Goal: Information Seeking & Learning: Learn about a topic

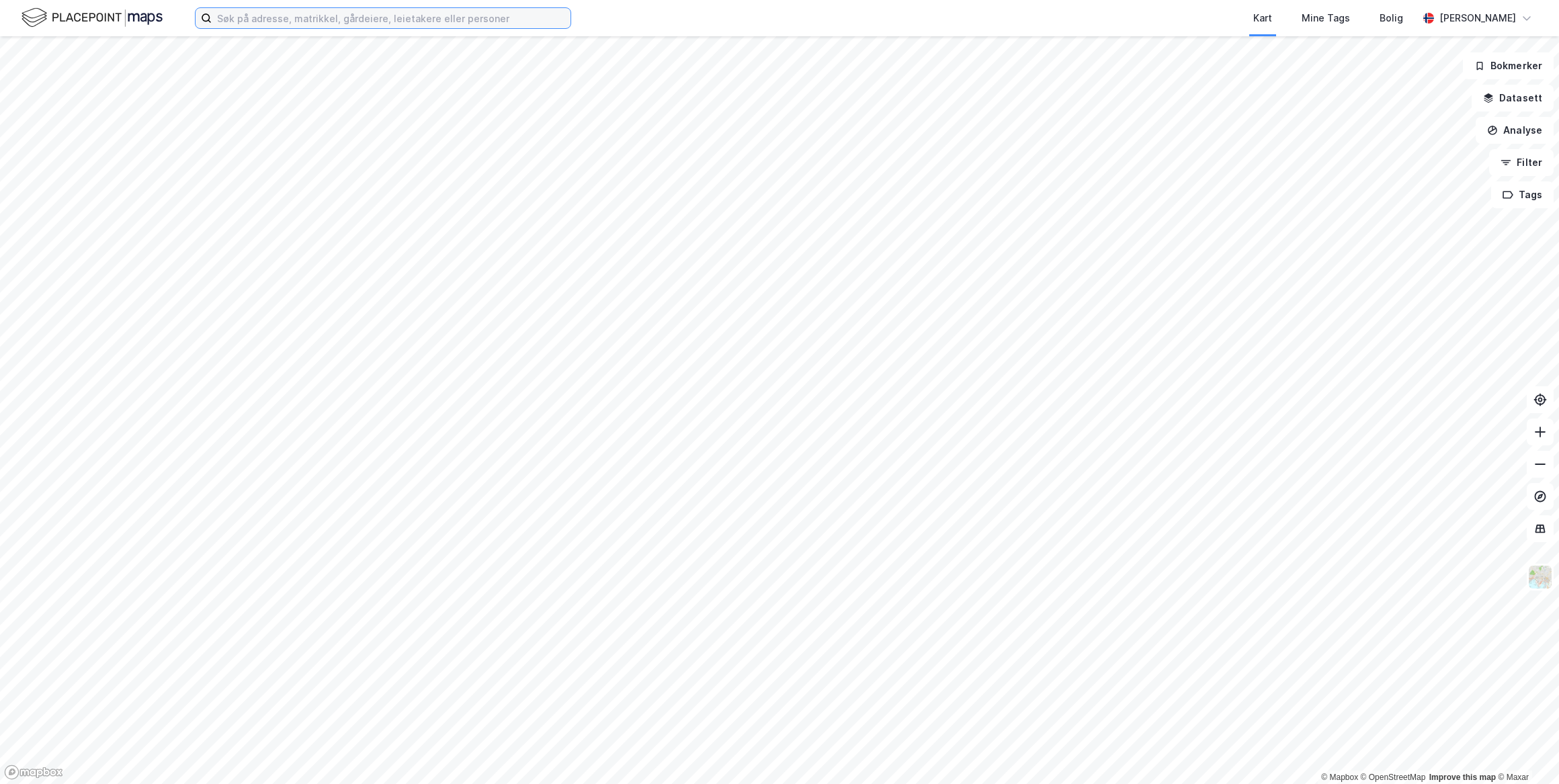
click at [251, 25] on input at bounding box center [391, 18] width 359 height 20
paste input "Holtet 45"
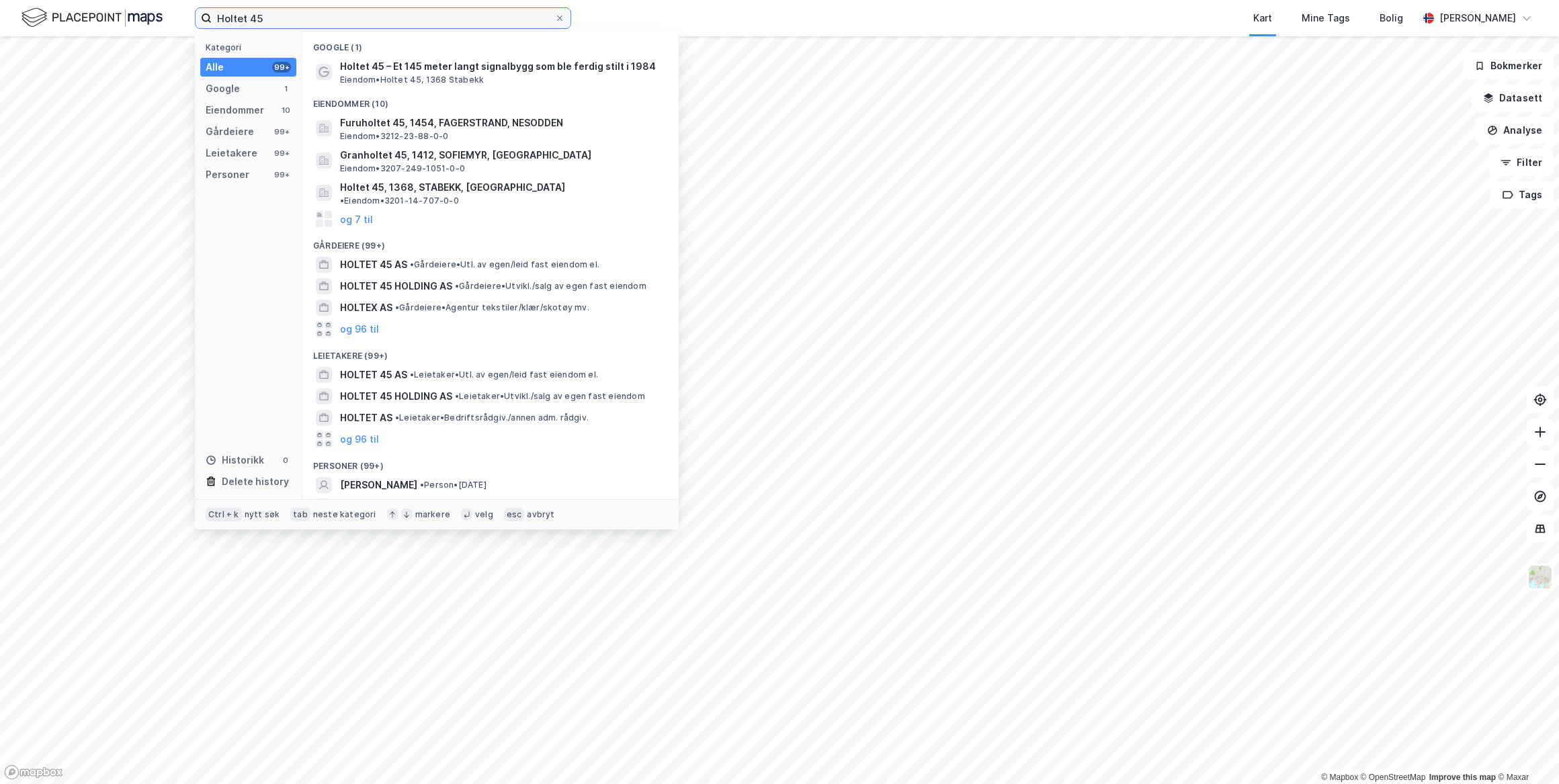
type input "Holtet 45"
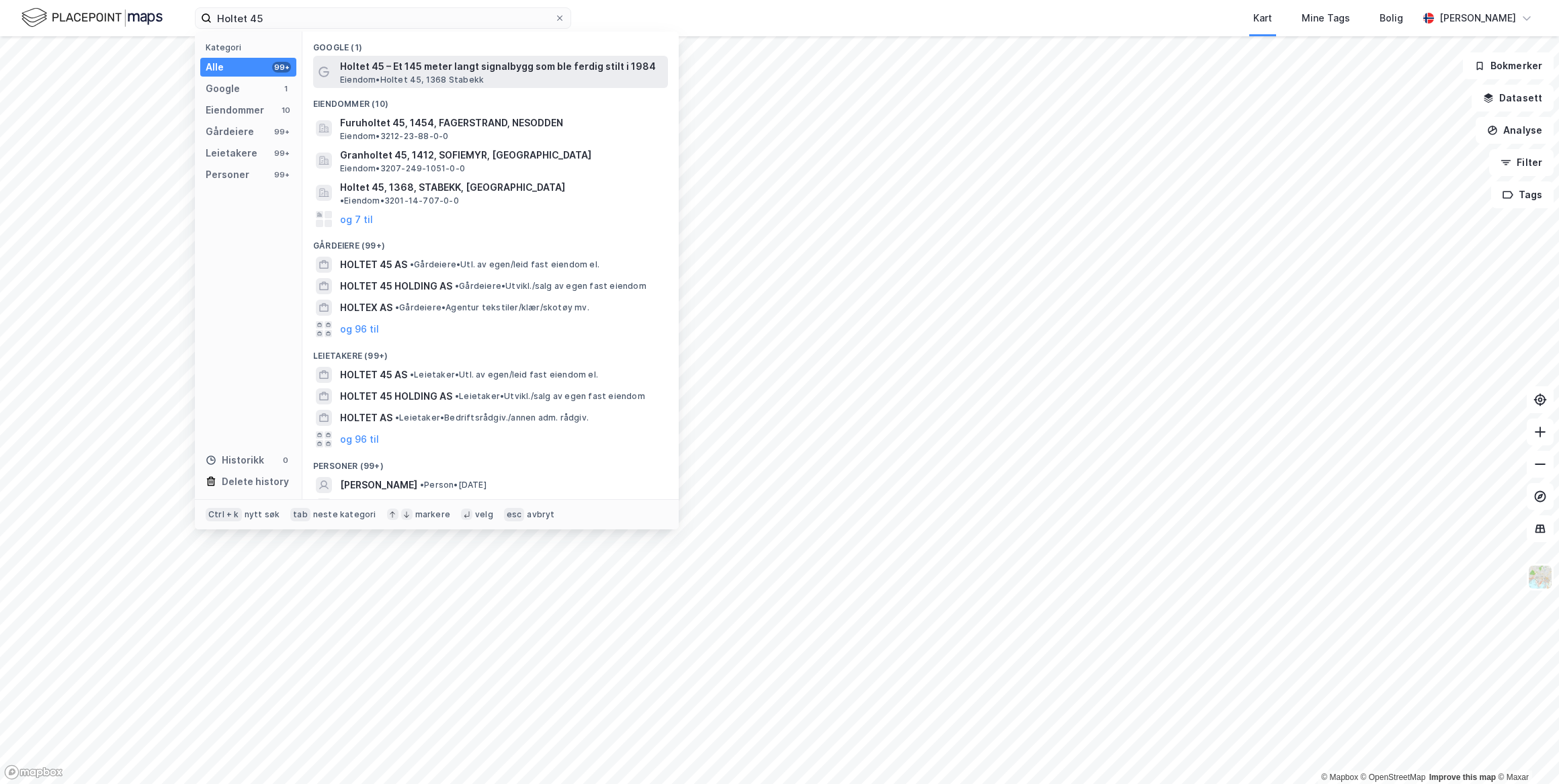
click at [376, 73] on span "Holtet 45 – Et 145 meter langt signalbygg som ble ferdig stilt i 1984" at bounding box center [501, 66] width 323 height 16
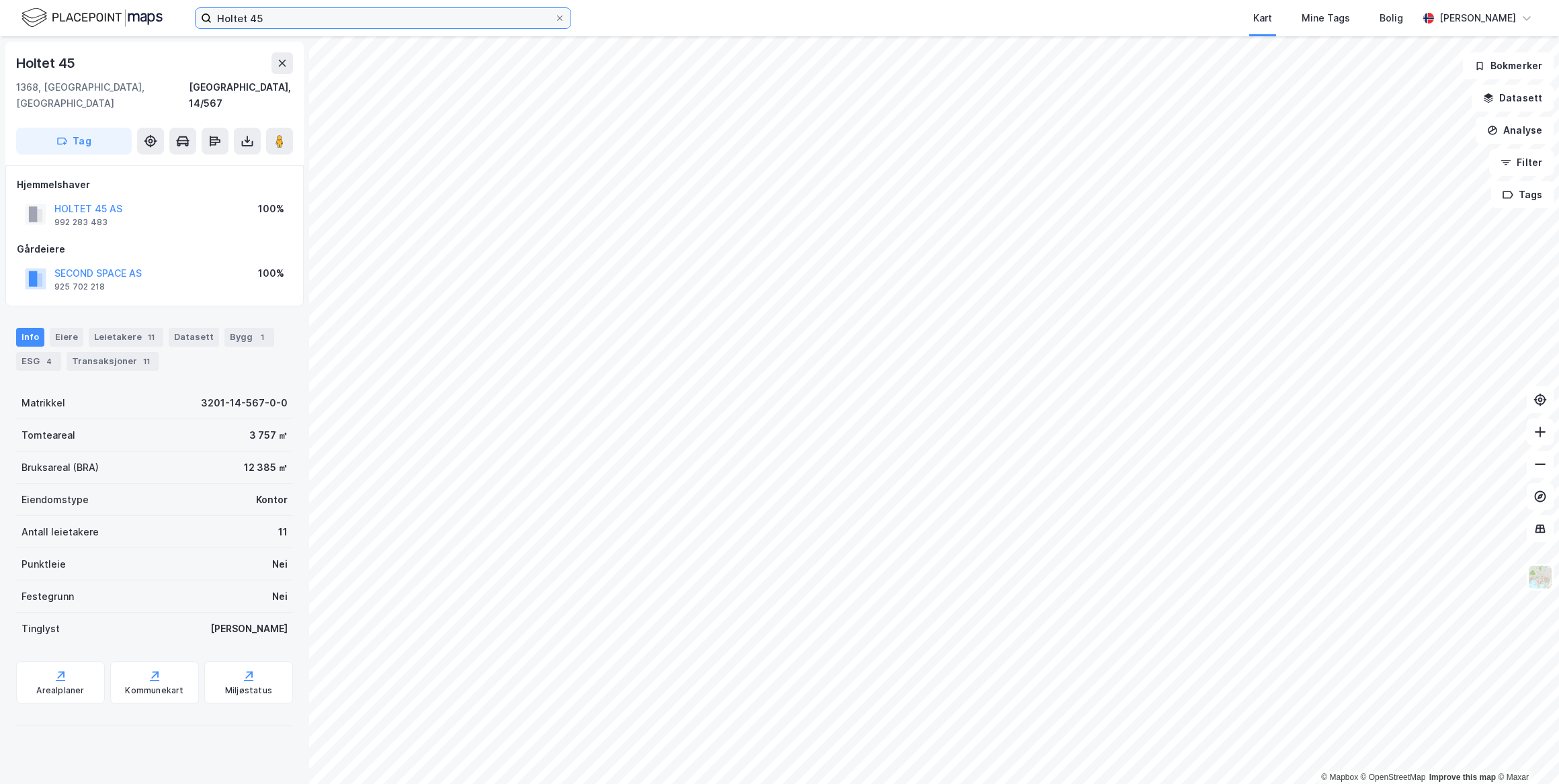
click at [301, 16] on input "Holtet 45" at bounding box center [383, 18] width 343 height 20
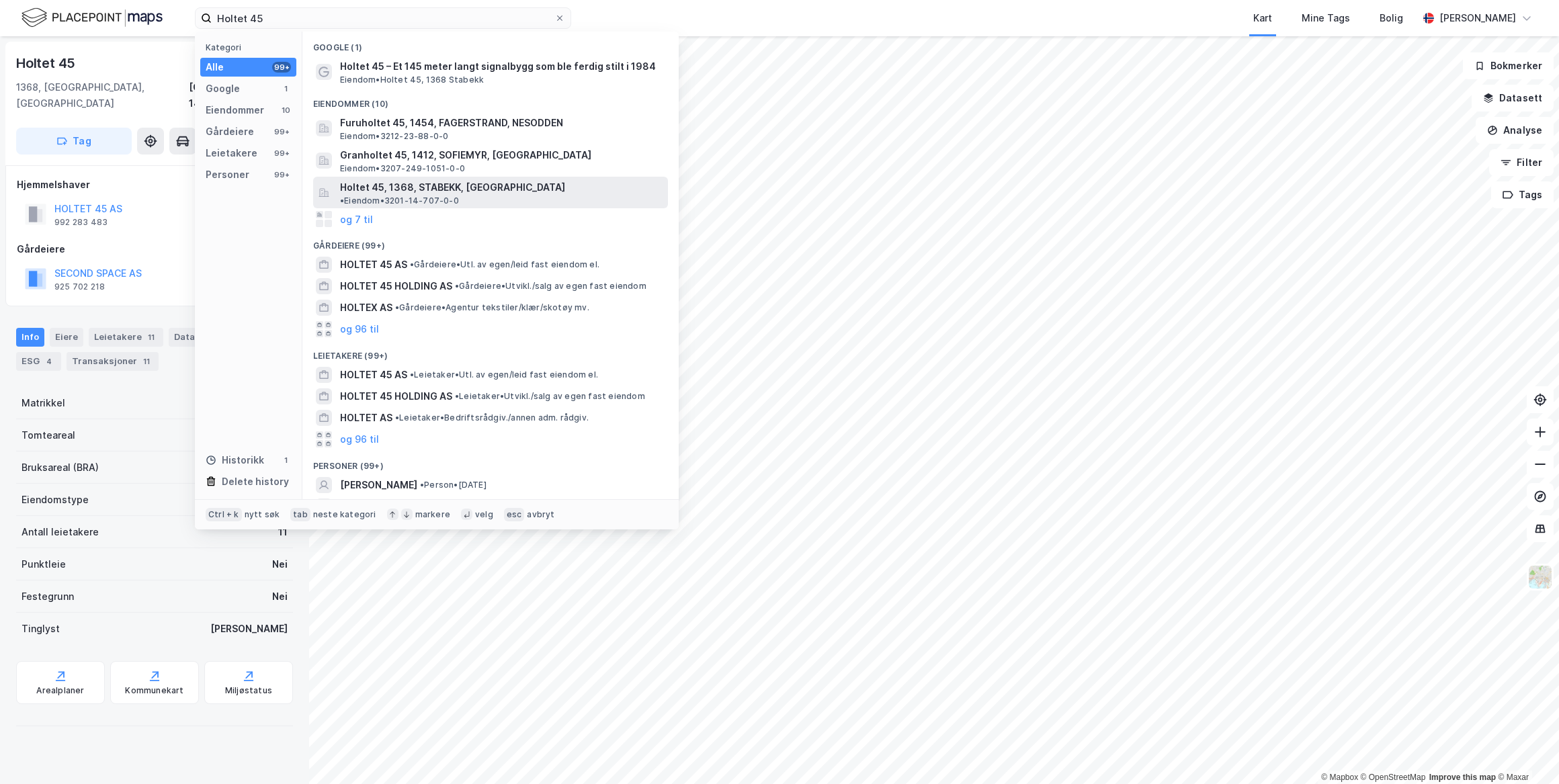
click at [369, 186] on span "Holtet 45, 1368, STABEKK, [GEOGRAPHIC_DATA]" at bounding box center [452, 187] width 225 height 16
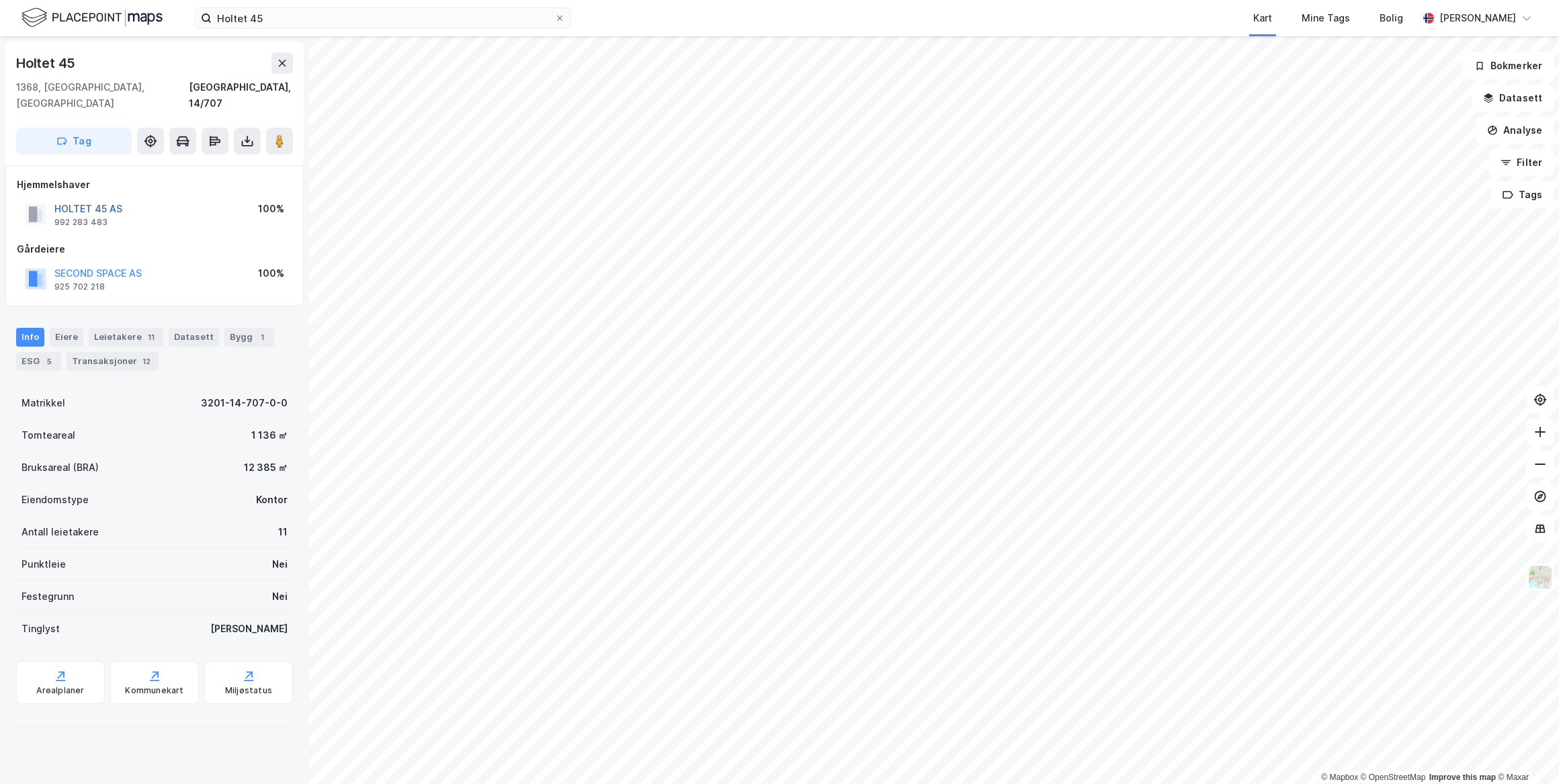
click at [0, 0] on button "HOLTET 45 AS" at bounding box center [0, 0] width 0 height 0
